Goal: Communication & Community: Ask a question

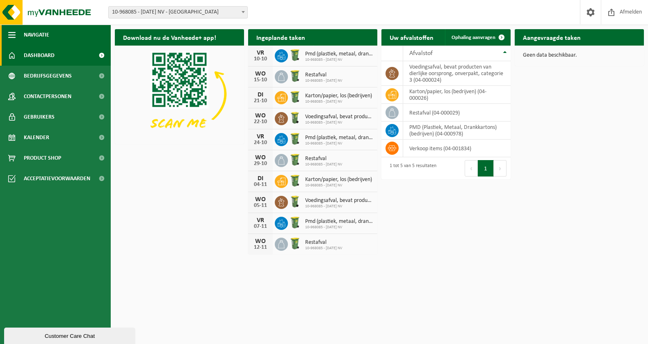
click at [14, 33] on span "button" at bounding box center [11, 35] width 7 height 21
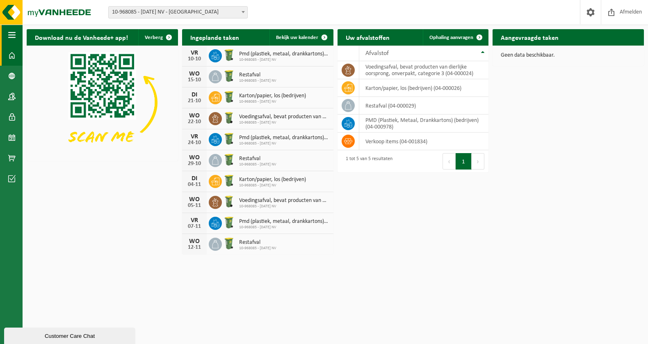
click at [14, 33] on span "button" at bounding box center [11, 35] width 7 height 21
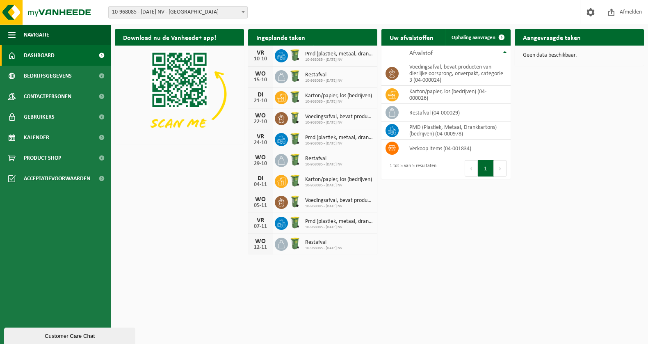
click at [168, 15] on span "10-968085 - [DATE] NV - [GEOGRAPHIC_DATA]" at bounding box center [178, 12] width 139 height 11
drag, startPoint x: 55, startPoint y: 333, endPoint x: 48, endPoint y: 532, distance: 199.4
click at [55, 333] on div "Customer Care Chat" at bounding box center [69, 336] width 119 height 6
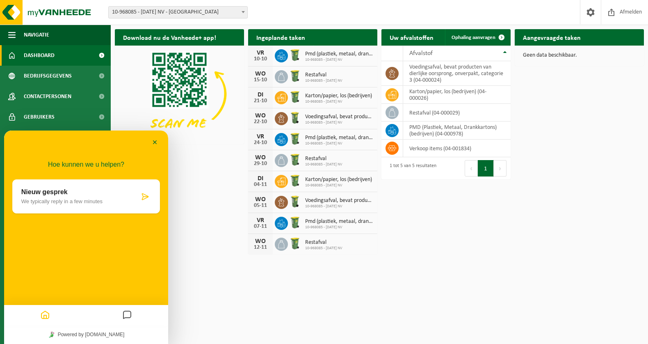
click at [87, 196] on div "Nieuw gesprek We typically reply in a few minutes" at bounding box center [80, 196] width 118 height 16
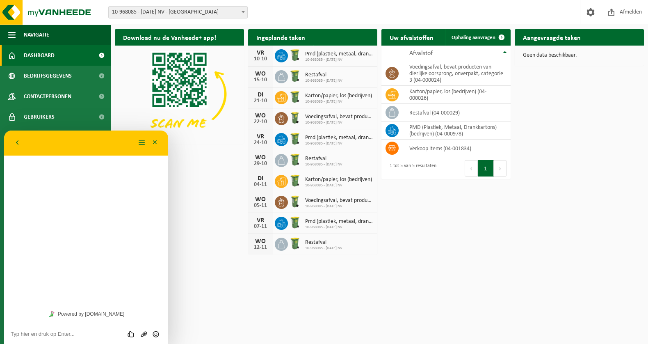
click at [83, 228] on div "Hoe kunnen we u helpen? Nieuw gesprek We typically reply in a few minutes" at bounding box center [86, 217] width 164 height 174
click at [57, 333] on textarea at bounding box center [86, 334] width 151 height 7
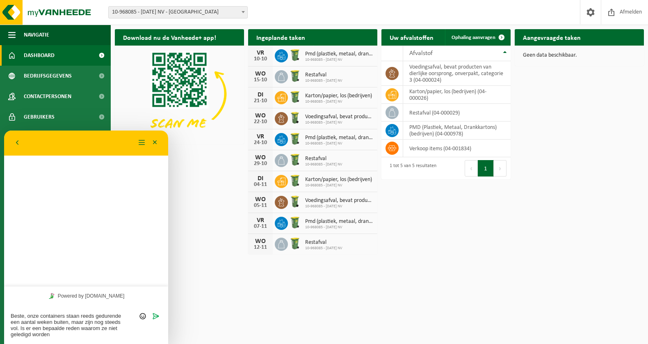
type textarea "Beste, onze containers staan reeds gedurende een aantal weken buiten, maar zijn…"
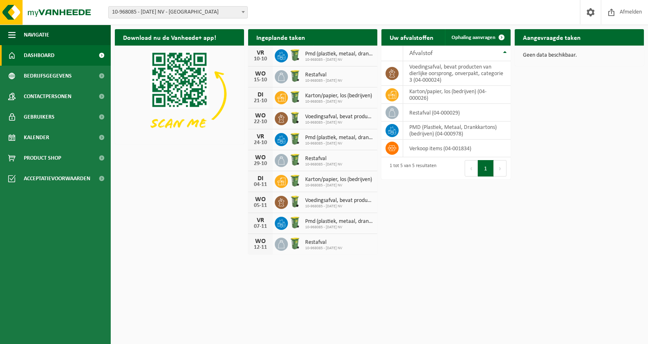
click at [29, 241] on ul "Navigatie Afmelden Dashboard Bedrijfsgegevens Contactpersonen Gebruikers Kalend…" at bounding box center [55, 184] width 111 height 319
click at [161, 288] on html "Vestiging: 10-968085 - 17 DECEMBER NV - GROOT-BIJGAARDEN 10-968085 - 17 DECEMBE…" at bounding box center [324, 172] width 648 height 344
click at [197, 294] on html "Vestiging: 10-968085 - 17 DECEMBER NV - GROOT-BIJGAARDEN 10-968085 - 17 DECEMBE…" at bounding box center [324, 172] width 648 height 344
click at [55, 74] on span "Bedrijfsgegevens" at bounding box center [48, 76] width 48 height 21
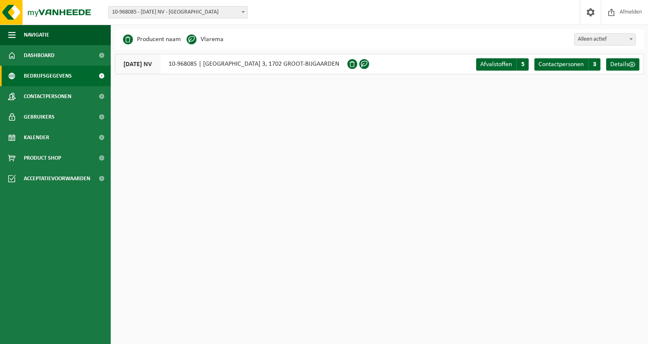
click at [47, 59] on span "Dashboard" at bounding box center [39, 55] width 31 height 21
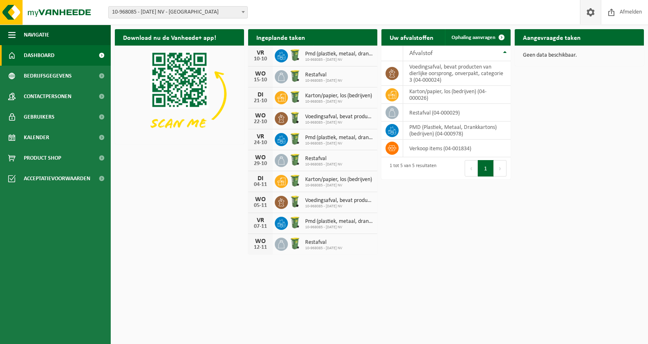
click at [588, 8] on span at bounding box center [590, 12] width 12 height 24
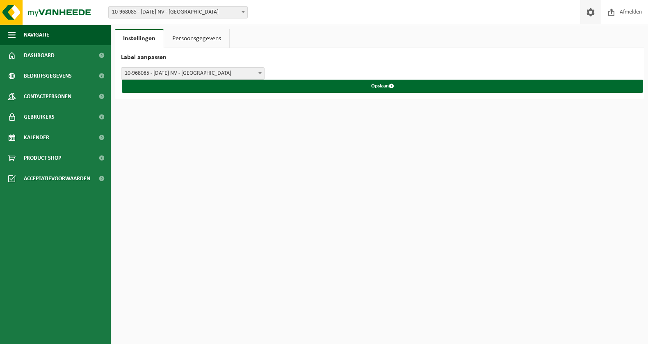
click at [204, 37] on link "Persoonsgegevens" at bounding box center [196, 38] width 65 height 19
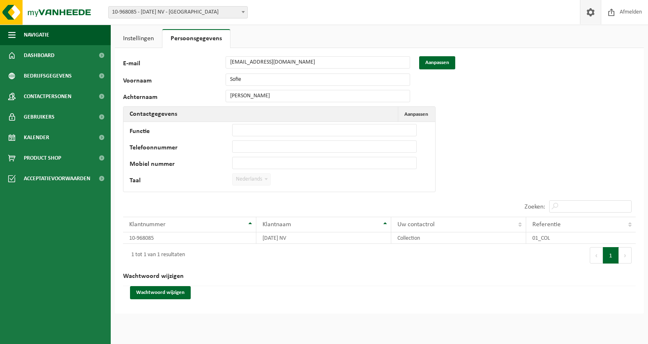
click at [132, 38] on link "Instellingen" at bounding box center [138, 38] width 47 height 19
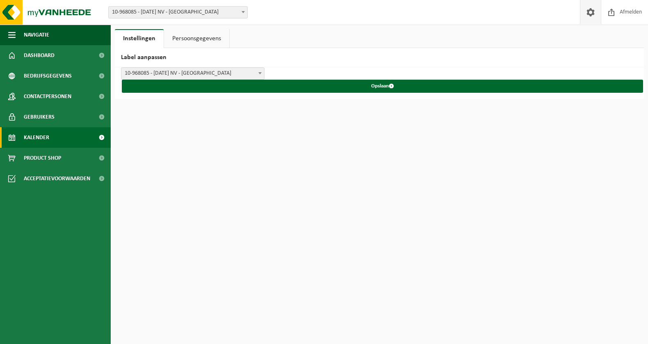
click at [56, 141] on link "Kalender" at bounding box center [55, 137] width 111 height 21
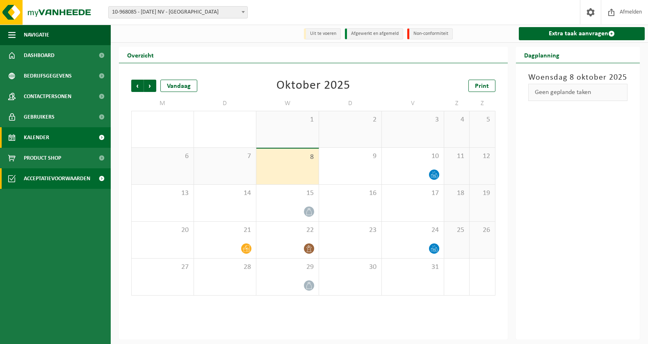
click at [57, 180] on span "Acceptatievoorwaarden" at bounding box center [57, 178] width 66 height 21
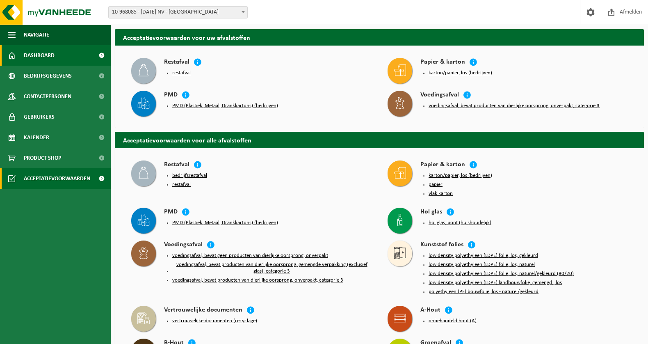
click at [54, 51] on span "Dashboard" at bounding box center [39, 55] width 31 height 21
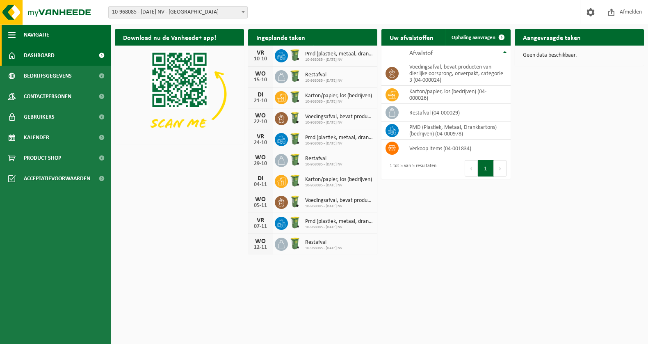
click at [11, 35] on span "button" at bounding box center [11, 35] width 7 height 21
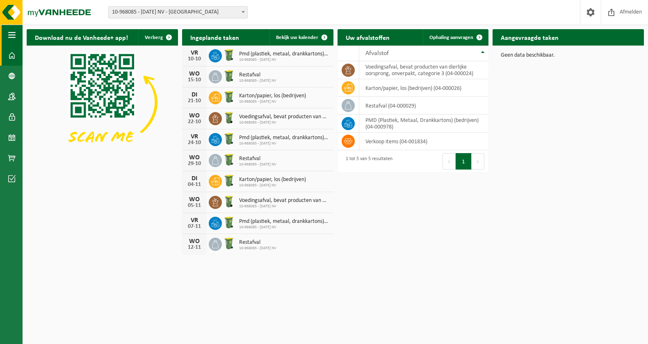
click at [11, 35] on span "button" at bounding box center [11, 35] width 7 height 21
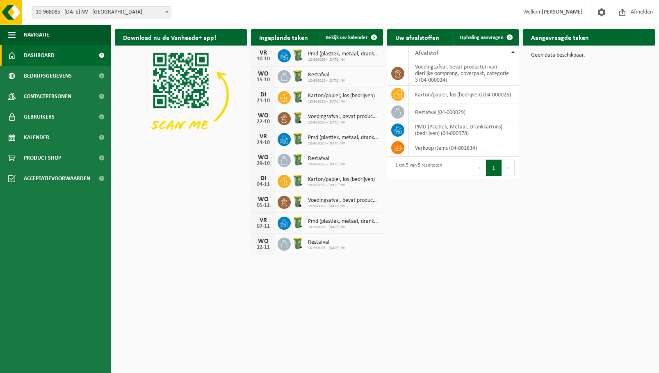
click at [558, 9] on span "Welkom Sofie Smits" at bounding box center [553, 12] width 76 height 24
click at [600, 14] on span at bounding box center [601, 12] width 12 height 24
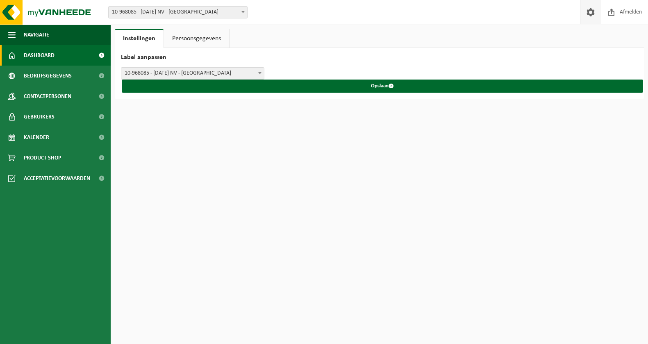
click at [44, 55] on span "Dashboard" at bounding box center [39, 55] width 31 height 21
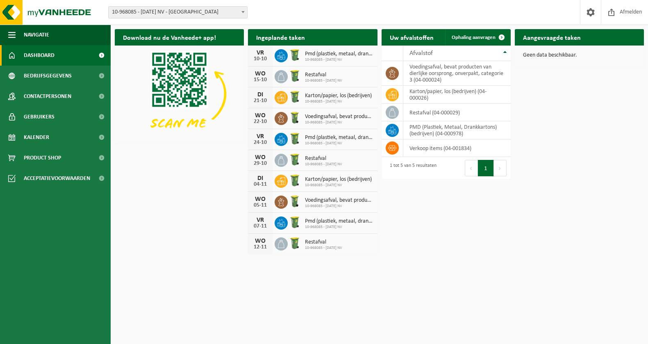
drag, startPoint x: 75, startPoint y: 217, endPoint x: 91, endPoint y: 232, distance: 21.2
click at [75, 217] on ul "Navigatie Afmelden Dashboard Bedrijfsgegevens Contactpersonen Gebruikers Kalend…" at bounding box center [55, 184] width 111 height 319
click at [159, 10] on span "10-968085 - [DATE] NV - [GEOGRAPHIC_DATA]" at bounding box center [178, 12] width 139 height 11
click at [59, 78] on span "Bedrijfsgegevens" at bounding box center [48, 76] width 48 height 21
